Goal: Navigation & Orientation: Understand site structure

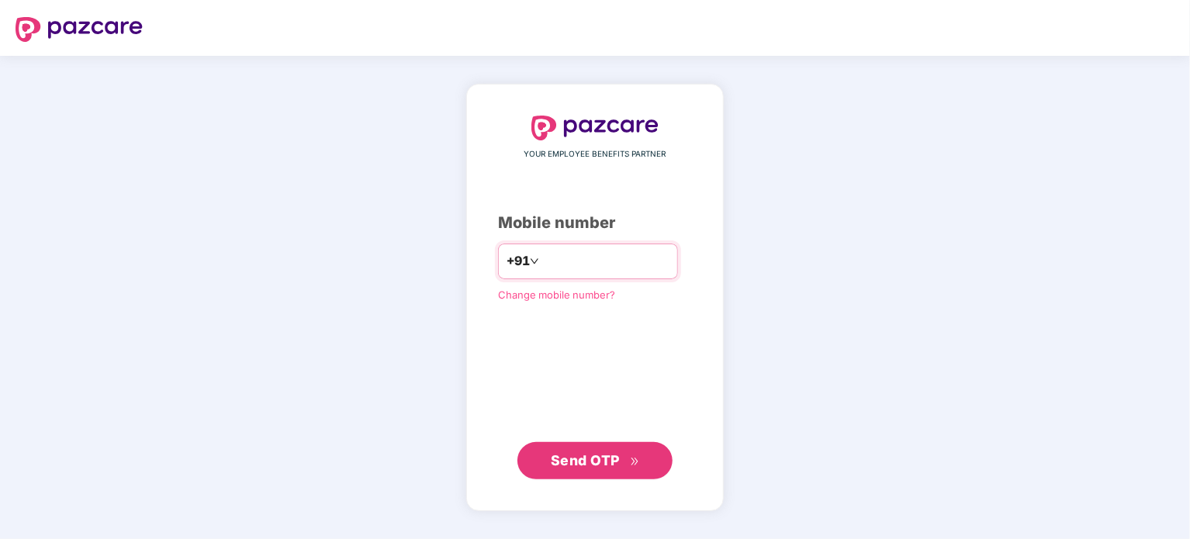
click at [588, 265] on input "number" at bounding box center [605, 261] width 127 height 25
click at [582, 265] on input "number" at bounding box center [605, 261] width 127 height 25
type input "**********"
click at [600, 461] on span "Send OTP" at bounding box center [585, 460] width 69 height 16
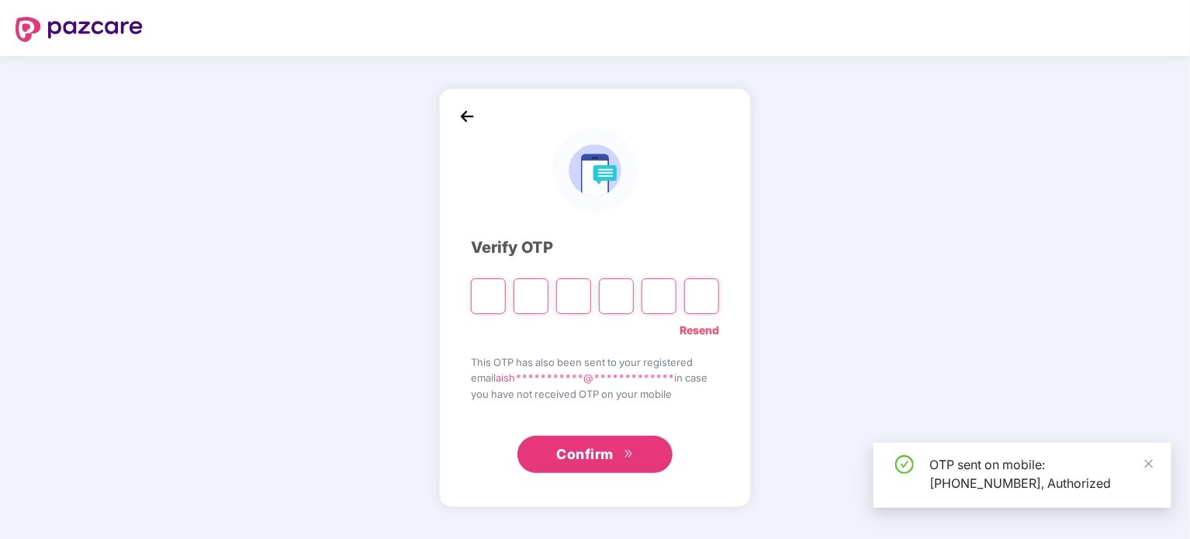
click at [486, 294] on input "Please enter verification code. Digit 1" at bounding box center [488, 296] width 35 height 36
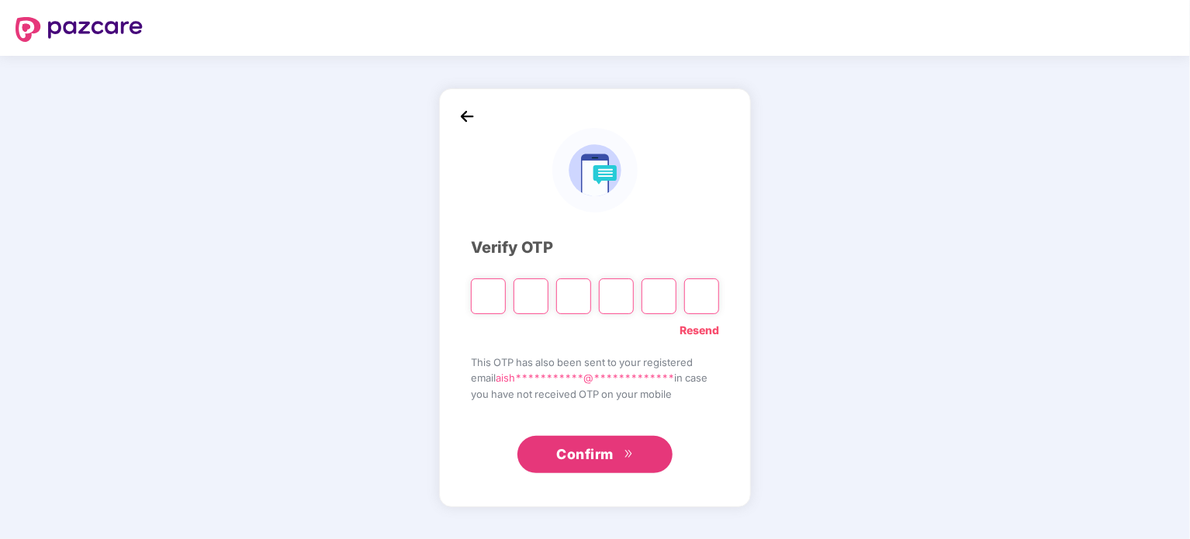
type input "*"
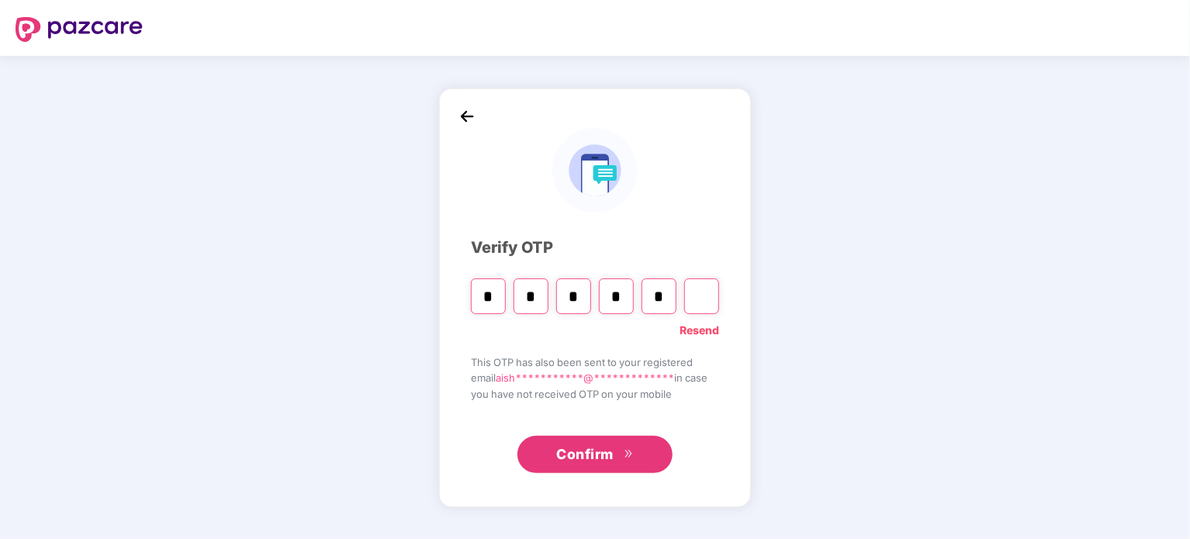
type input "*"
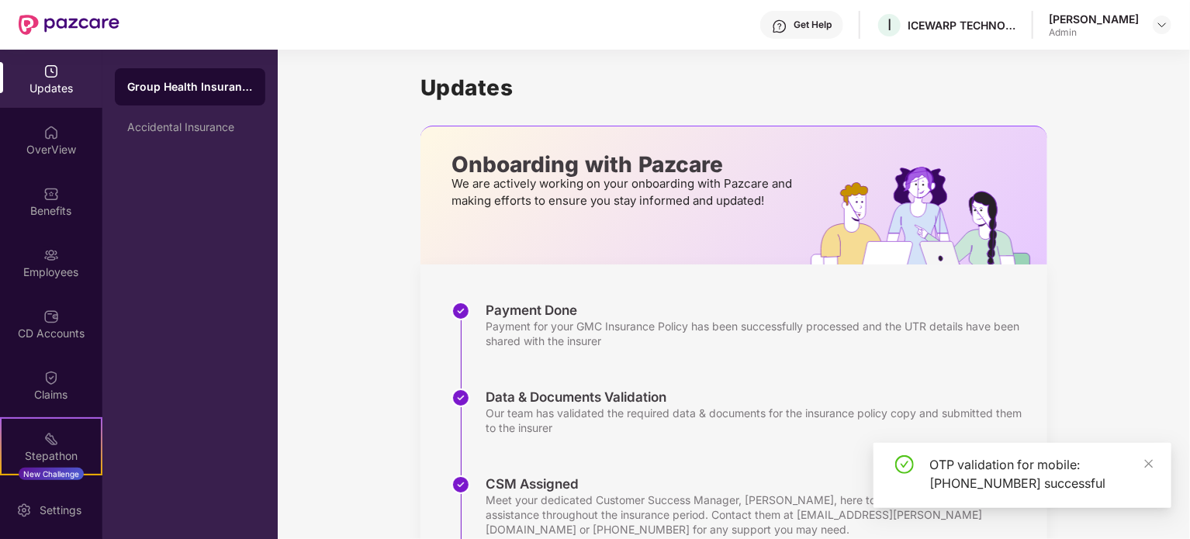
click at [1088, 34] on div "Admin" at bounding box center [1094, 32] width 90 height 12
click at [1154, 468] on div "OTP validation for mobile: [PHONE_NUMBER] successful" at bounding box center [1022, 475] width 298 height 65
click at [47, 331] on div "CD Accounts" at bounding box center [51, 334] width 102 height 16
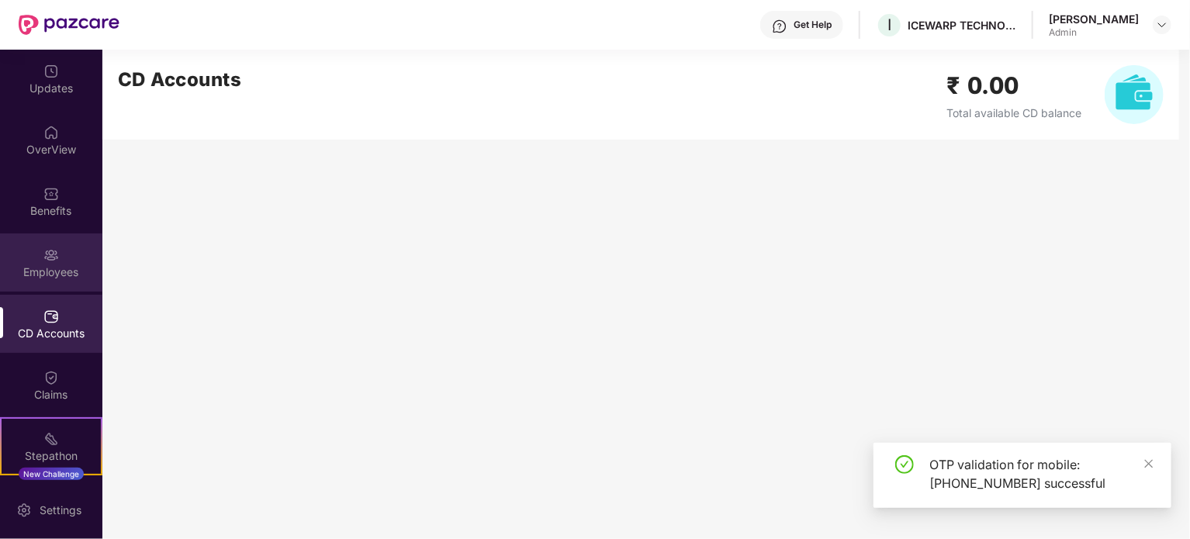
click at [43, 258] on img at bounding box center [51, 255] width 16 height 16
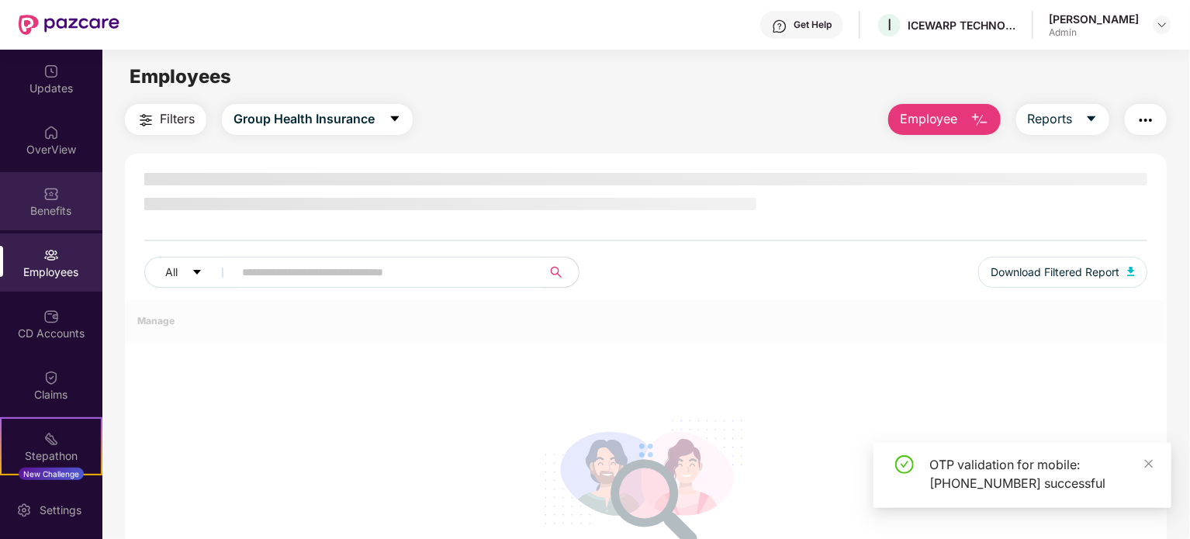
click at [50, 188] on img at bounding box center [51, 194] width 16 height 16
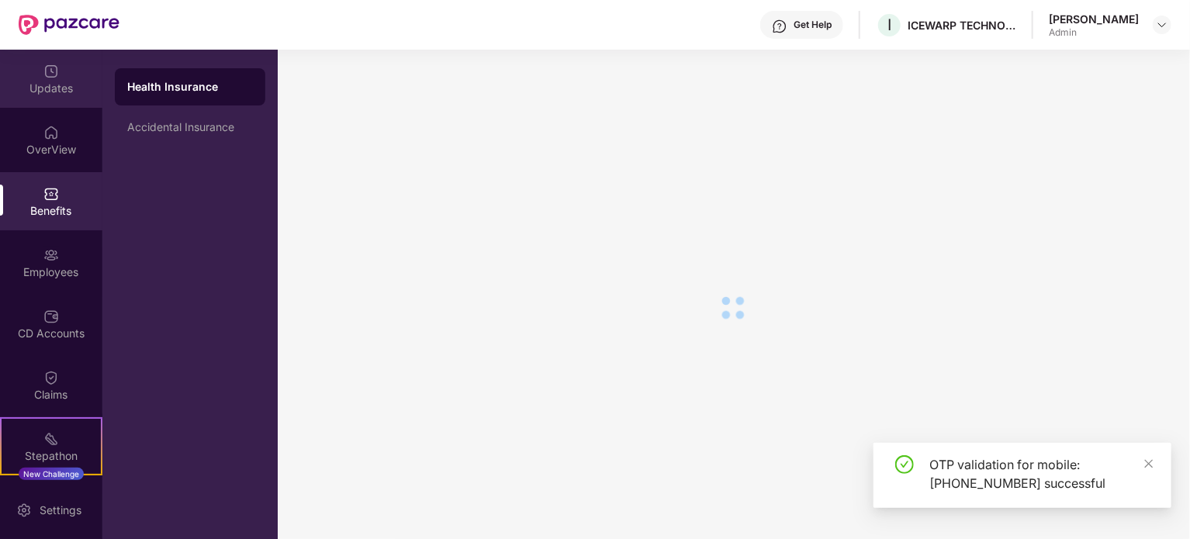
click at [54, 99] on div "Updates" at bounding box center [51, 79] width 102 height 58
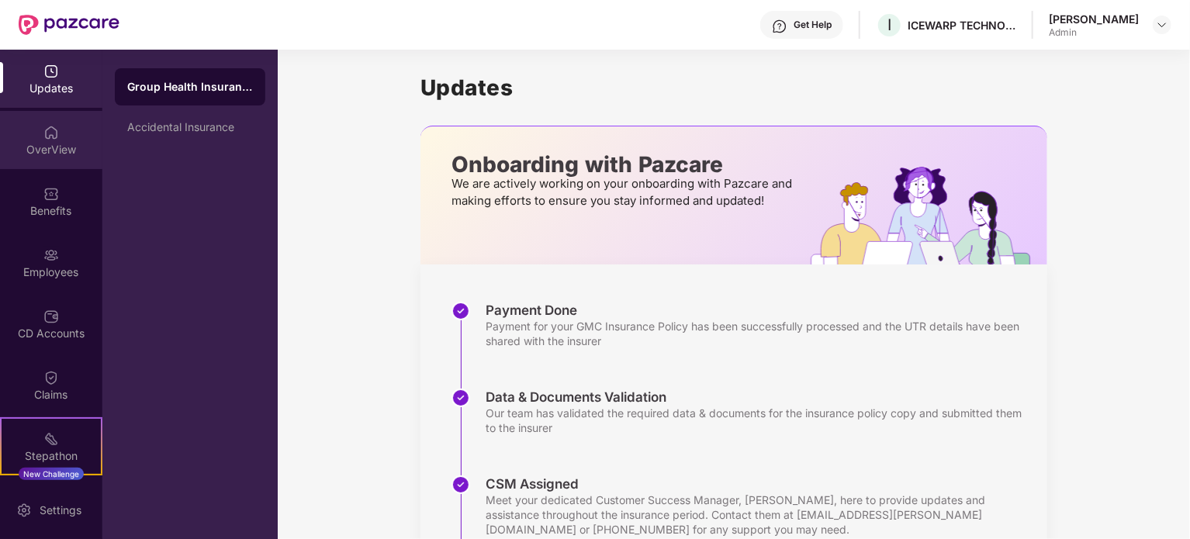
click at [52, 145] on div "OverView" at bounding box center [51, 150] width 102 height 16
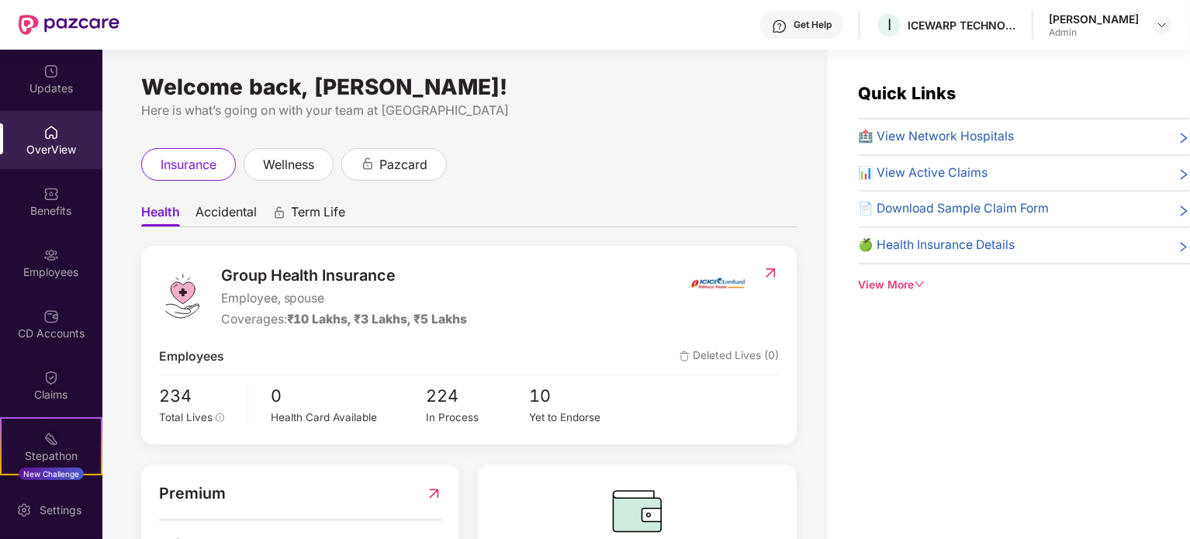
click at [903, 278] on div "View More" at bounding box center [1024, 285] width 331 height 17
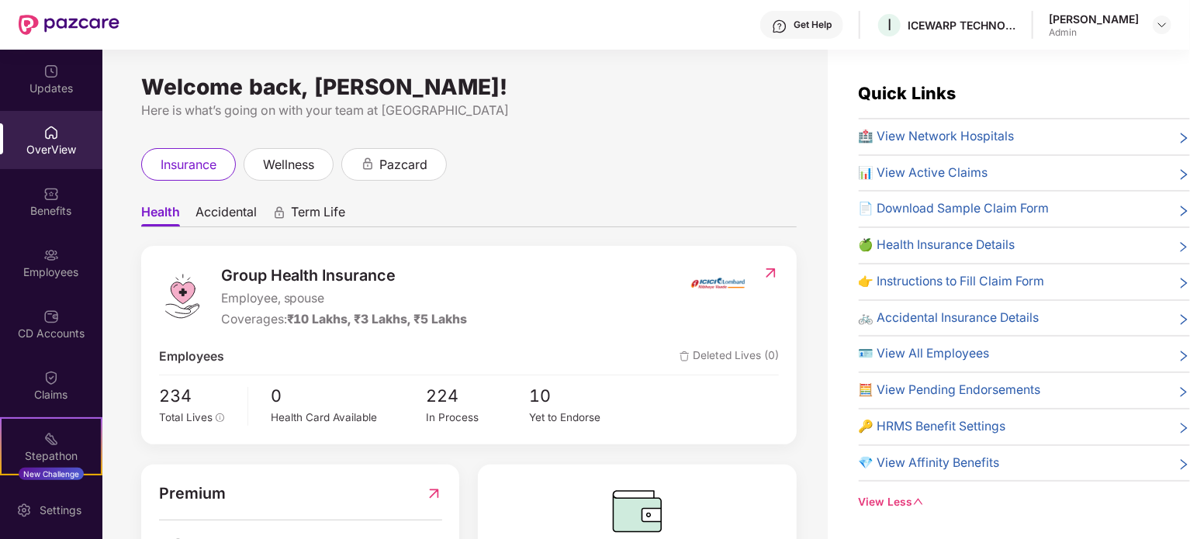
click at [230, 217] on span "Accidental" at bounding box center [225, 215] width 61 height 22
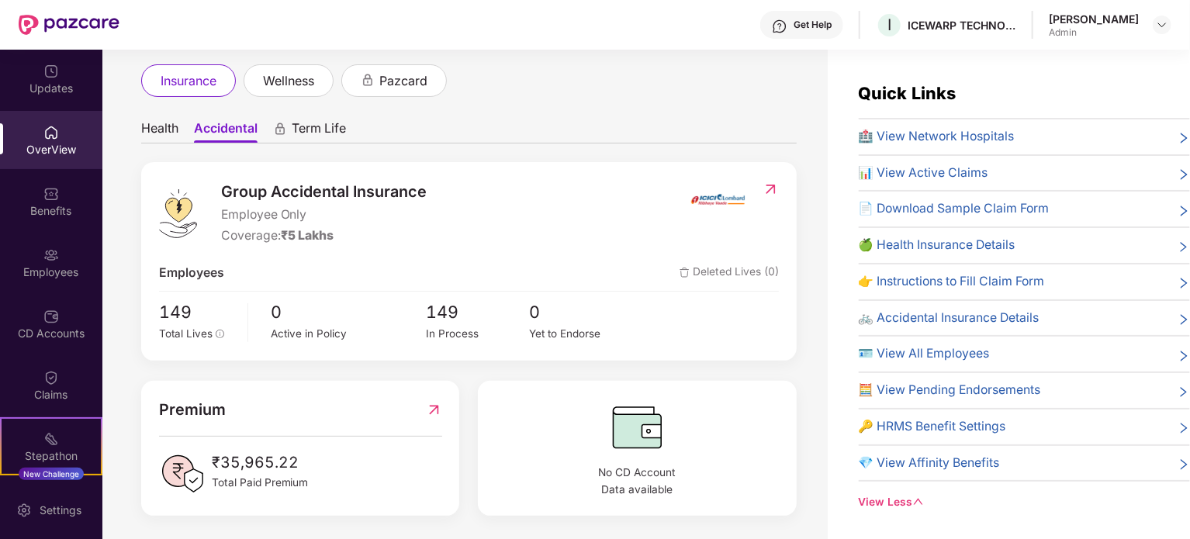
scroll to position [88, 0]
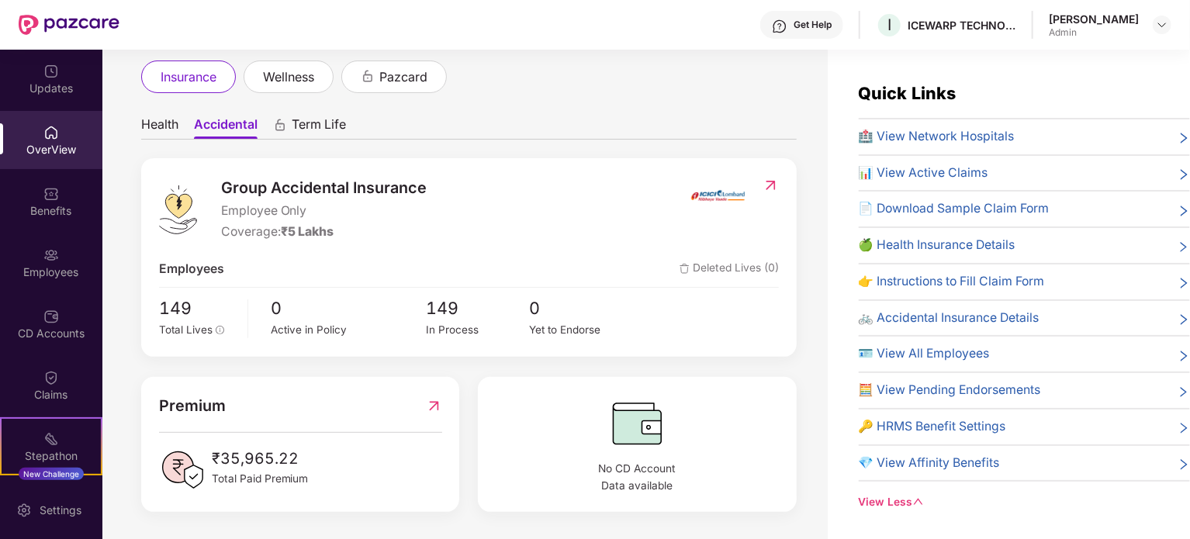
click at [168, 126] on span "Health" at bounding box center [159, 127] width 37 height 22
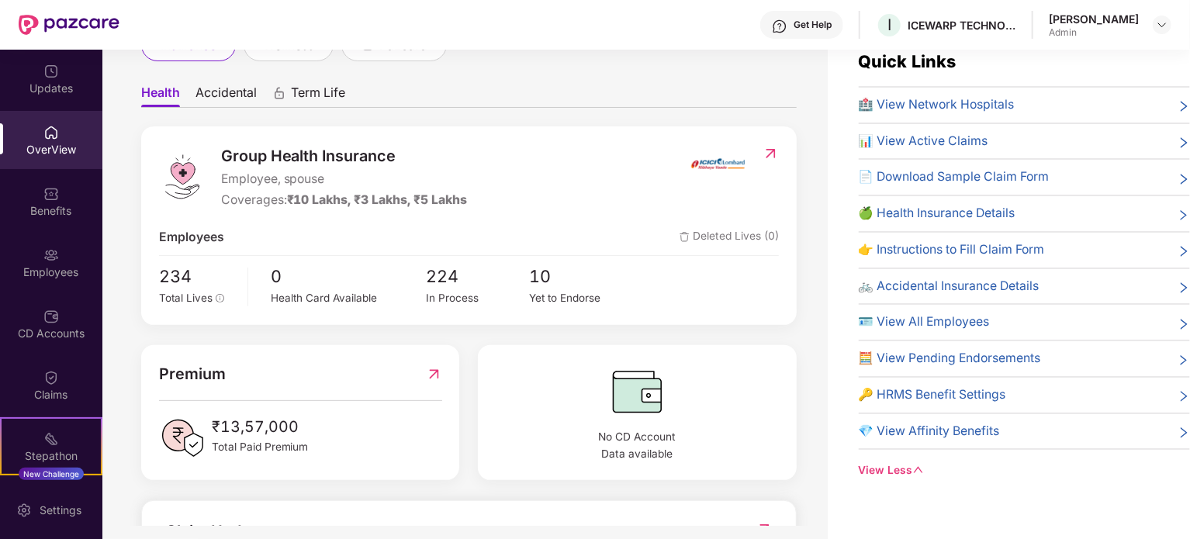
scroll to position [50, 0]
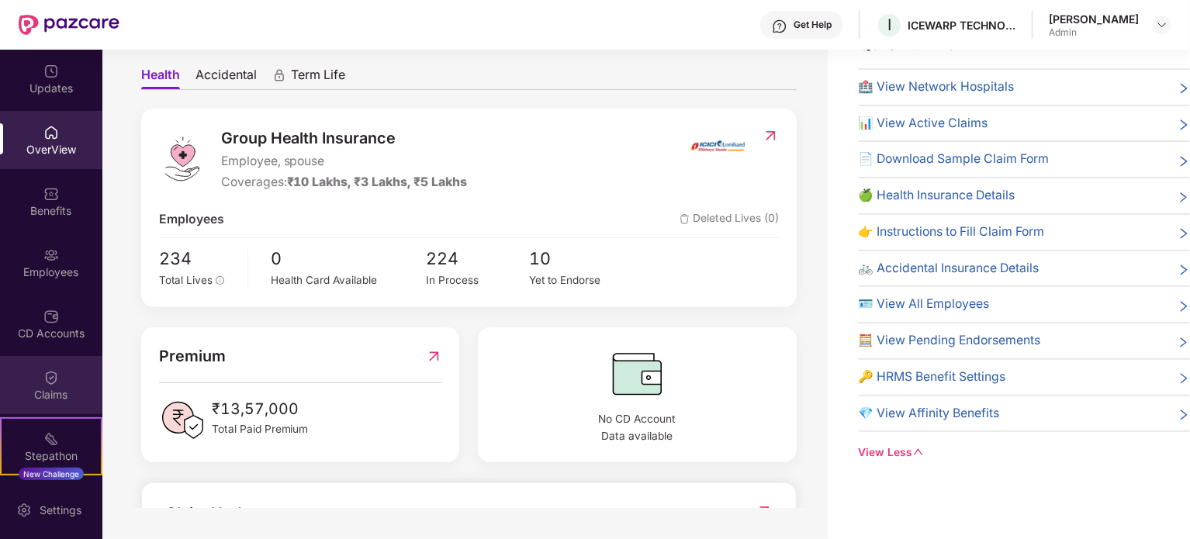
click at [47, 365] on div "Claims" at bounding box center [51, 385] width 102 height 58
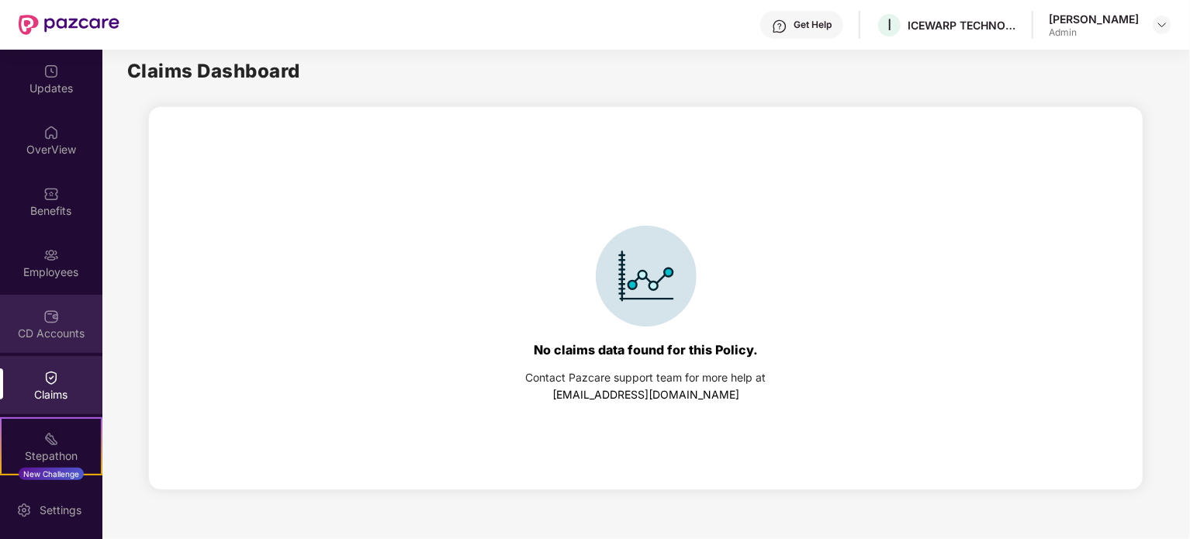
click at [42, 300] on div "CD Accounts" at bounding box center [51, 324] width 102 height 58
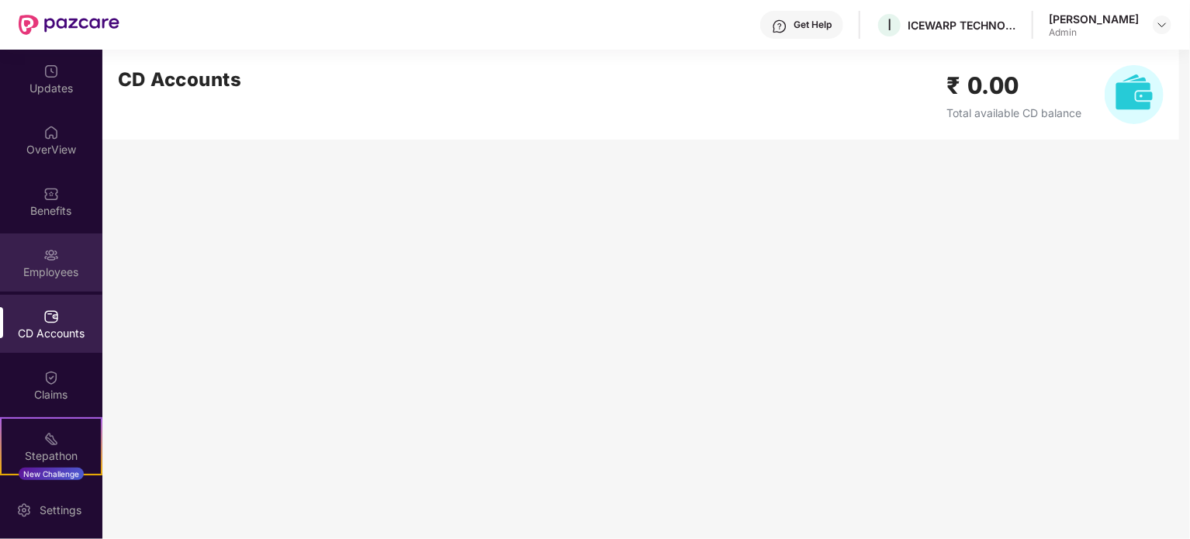
click at [52, 265] on div "Employees" at bounding box center [51, 273] width 102 height 16
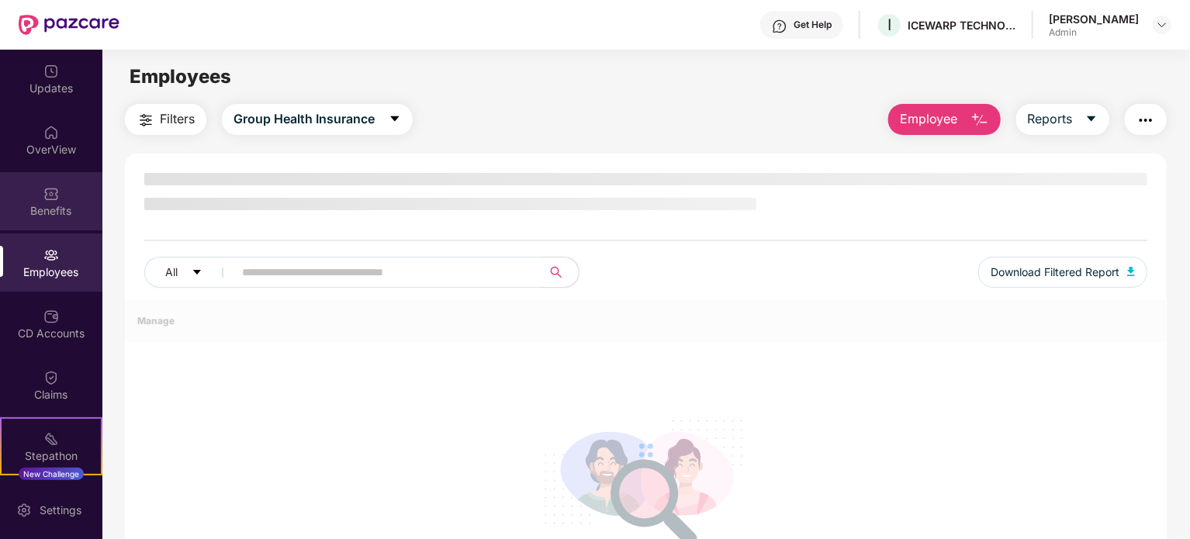
click at [27, 192] on div "Benefits" at bounding box center [51, 201] width 102 height 58
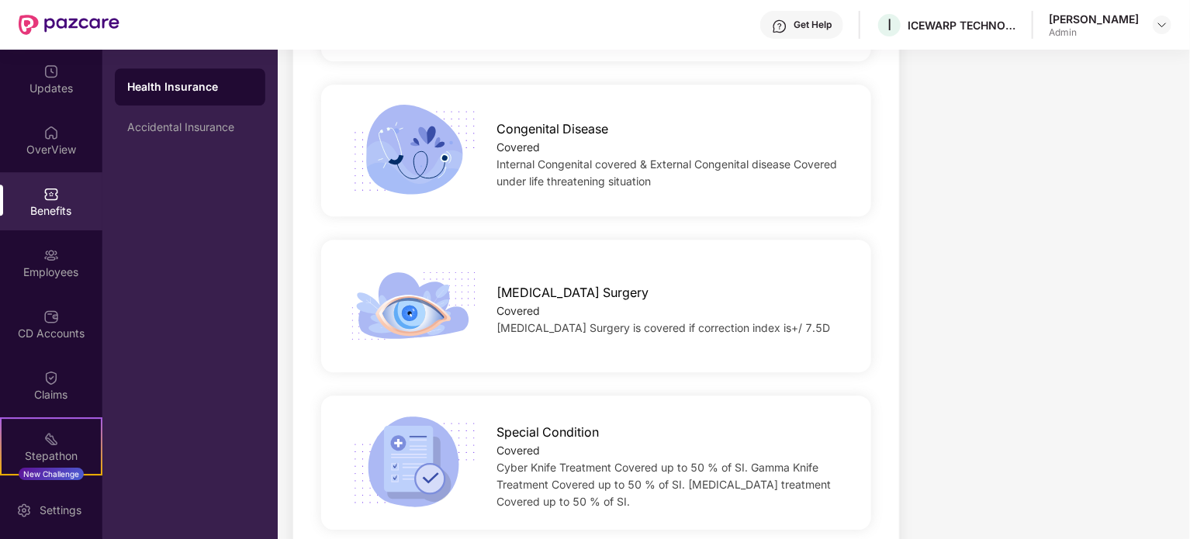
scroll to position [2319, 0]
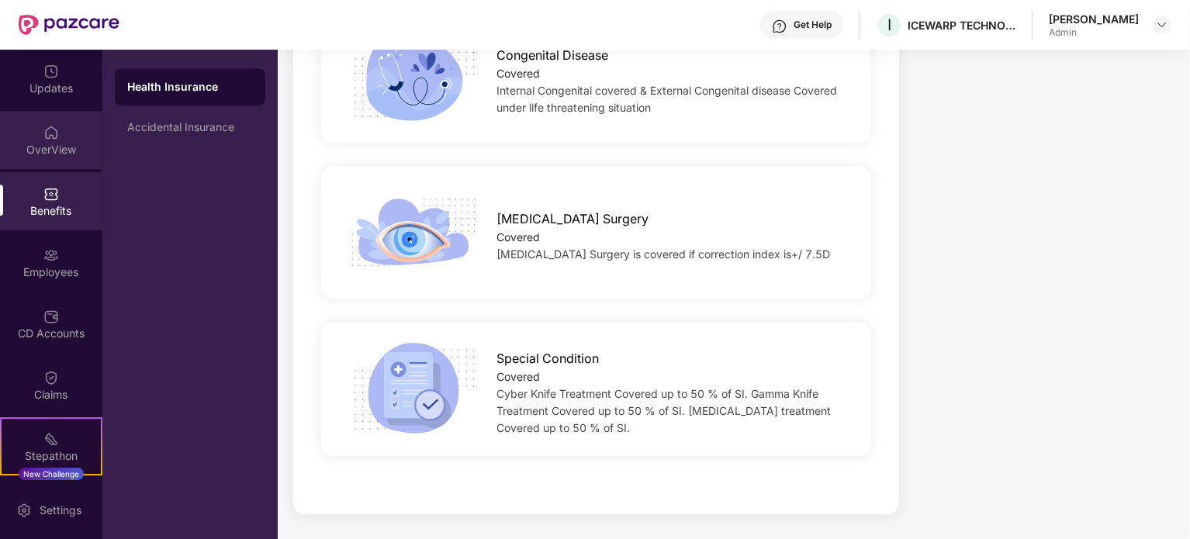
click at [54, 151] on div "OverView" at bounding box center [51, 150] width 102 height 16
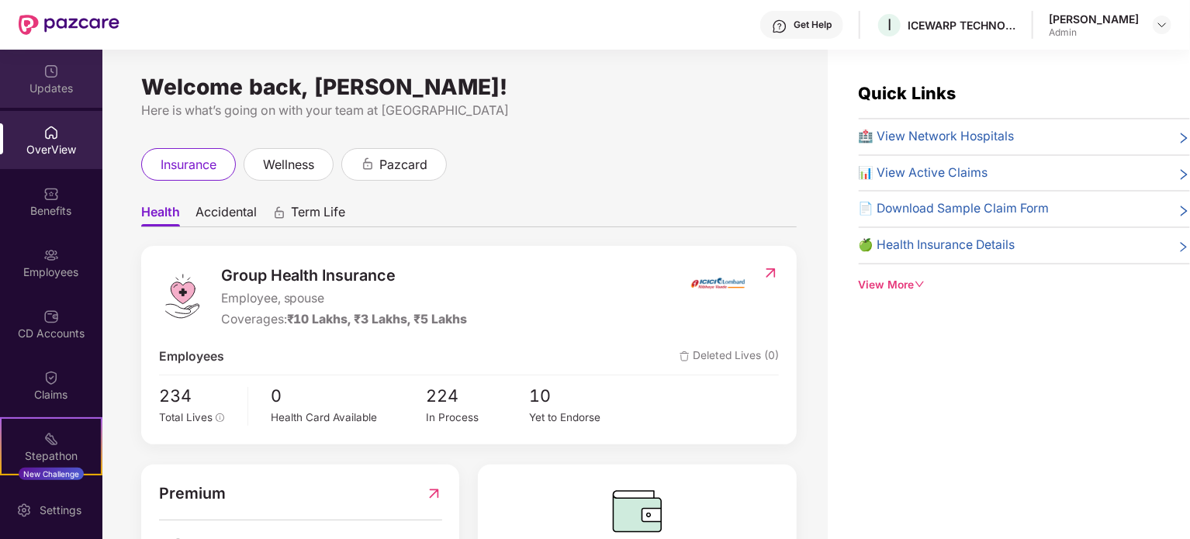
click at [40, 85] on div "Updates" at bounding box center [51, 89] width 102 height 16
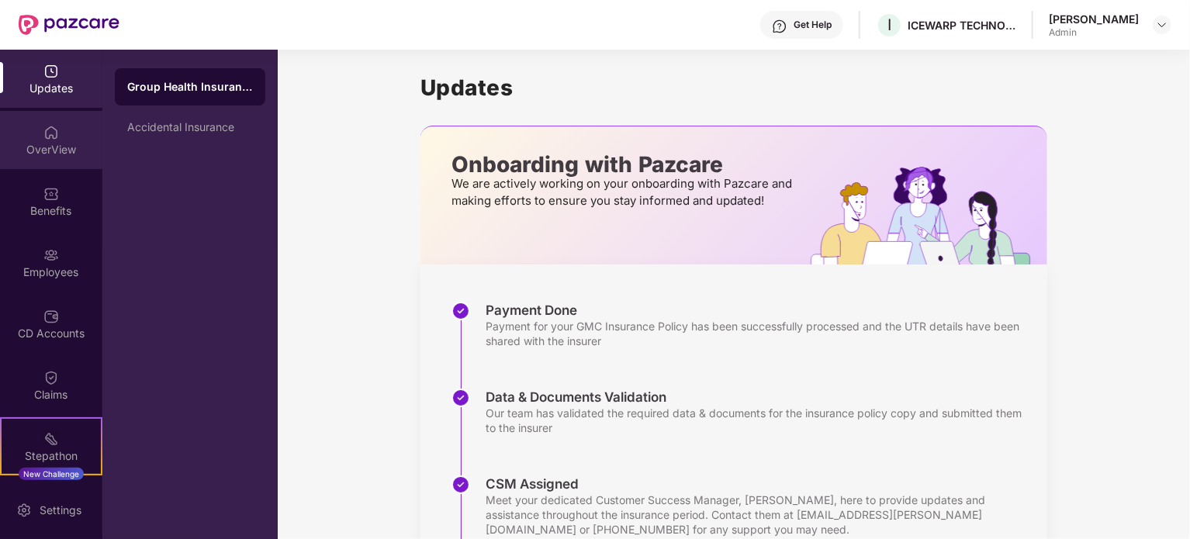
click at [73, 136] on div "OverView" at bounding box center [51, 140] width 102 height 58
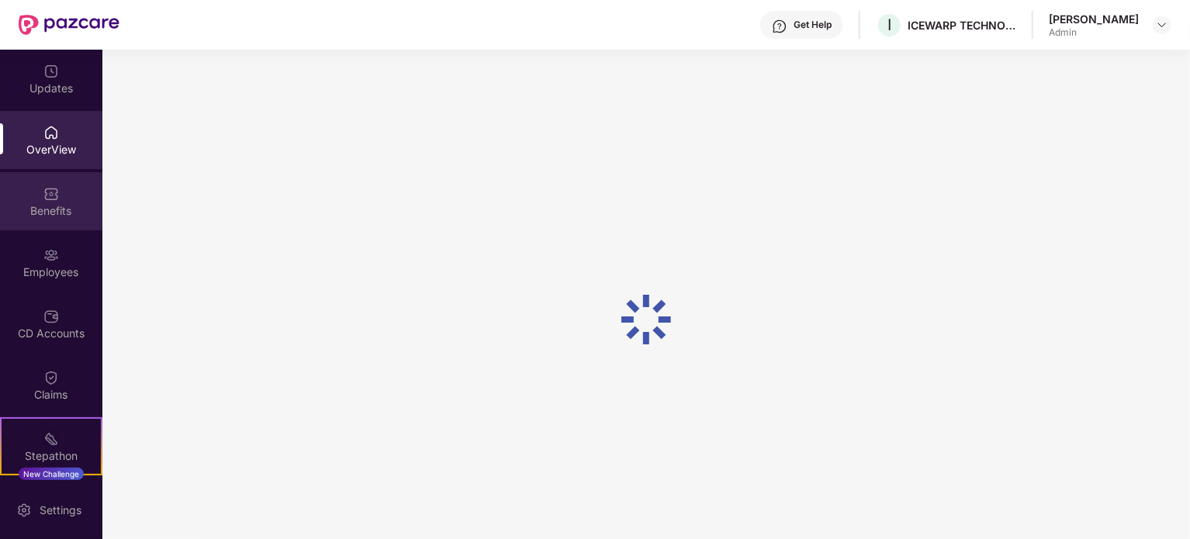
click at [37, 209] on div "Benefits" at bounding box center [51, 211] width 102 height 16
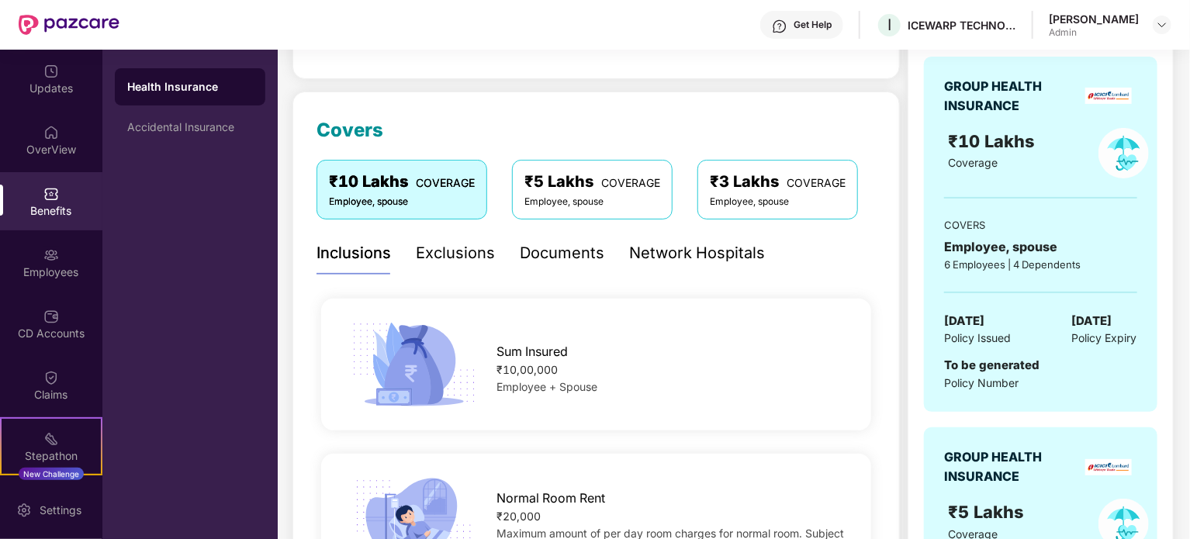
scroll to position [233, 0]
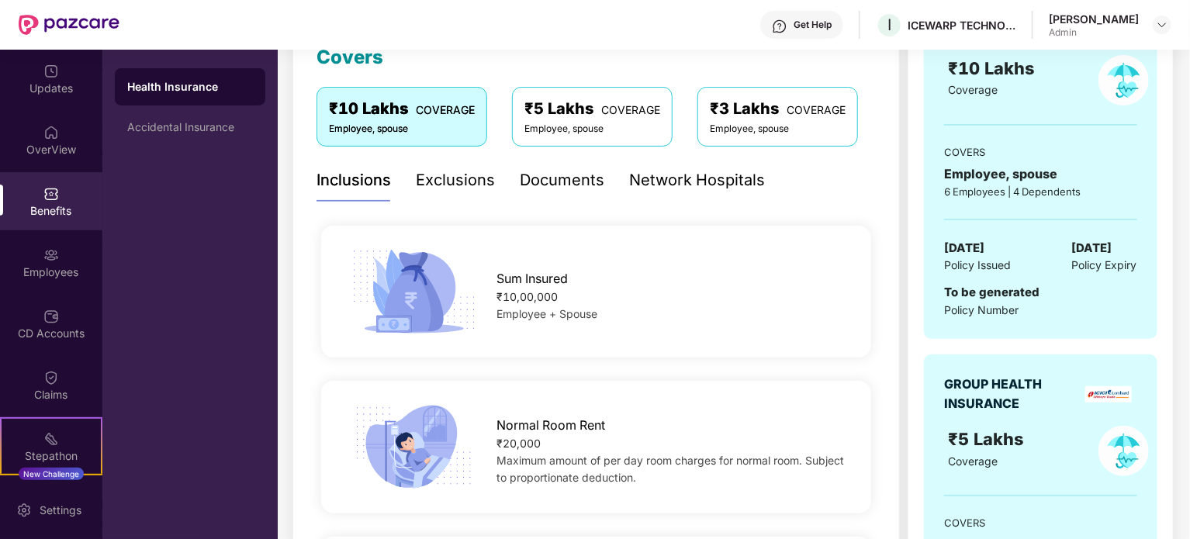
click at [559, 183] on div "Documents" at bounding box center [562, 180] width 85 height 24
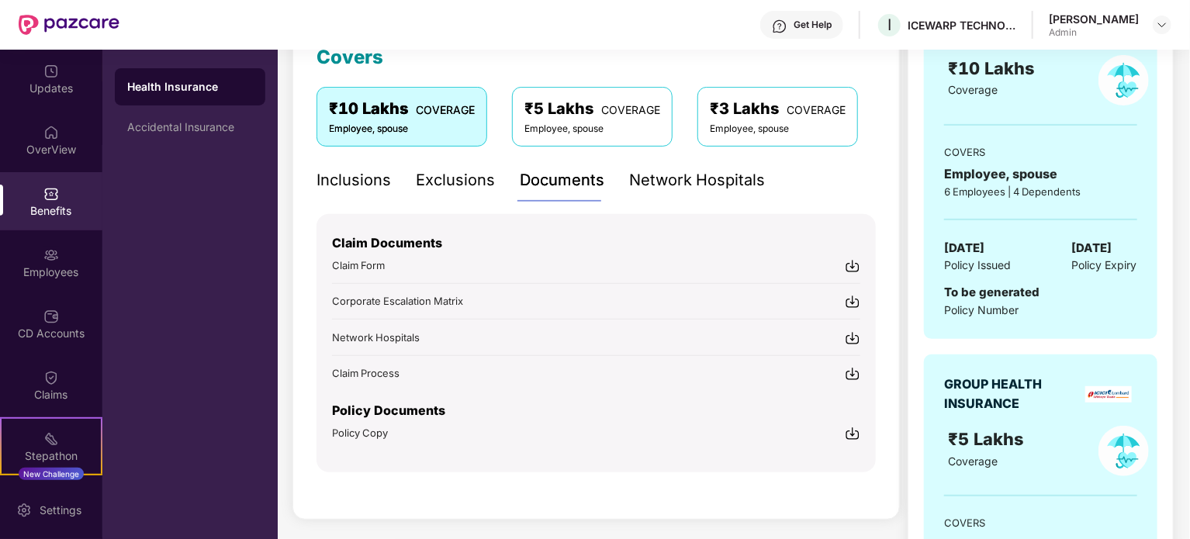
click at [853, 434] on img at bounding box center [853, 434] width 16 height 16
click at [856, 431] on img at bounding box center [853, 434] width 16 height 16
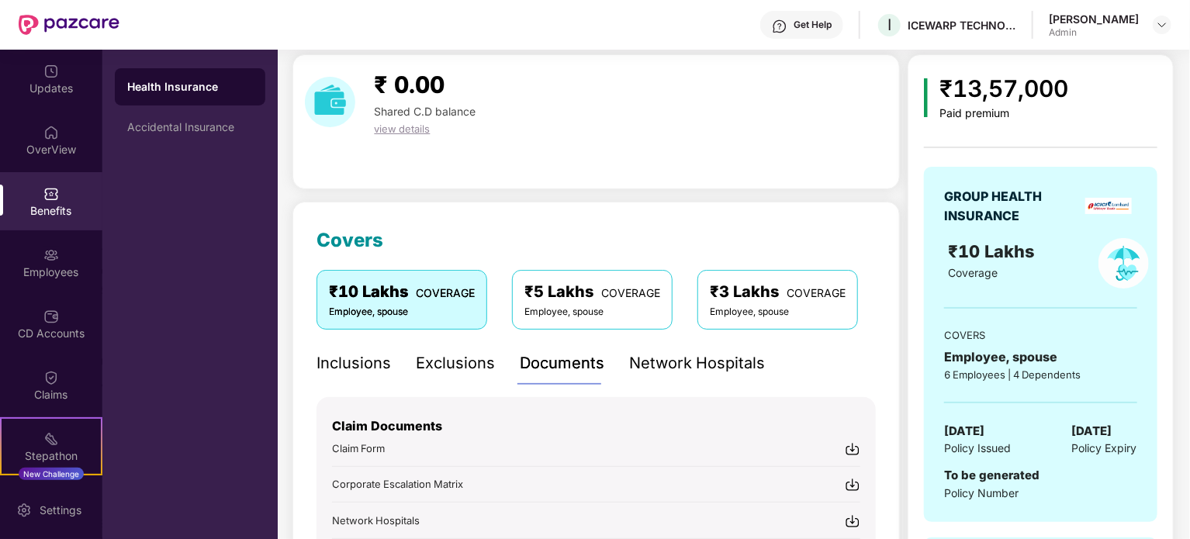
scroll to position [29, 0]
